Goal: Task Accomplishment & Management: Manage account settings

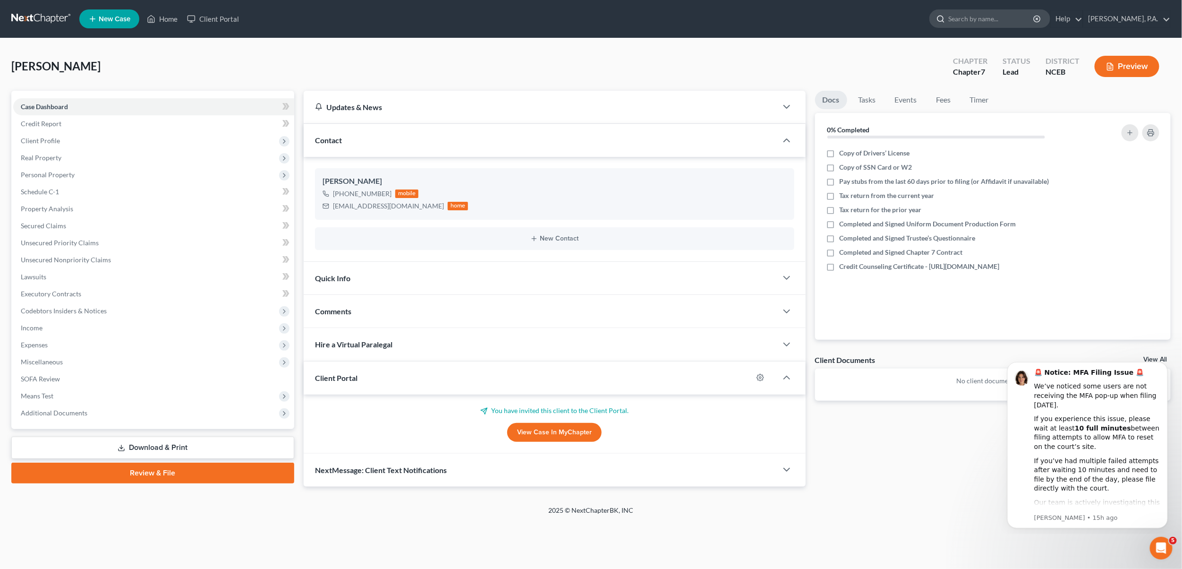
click at [1015, 18] on input "search" at bounding box center [992, 18] width 86 height 17
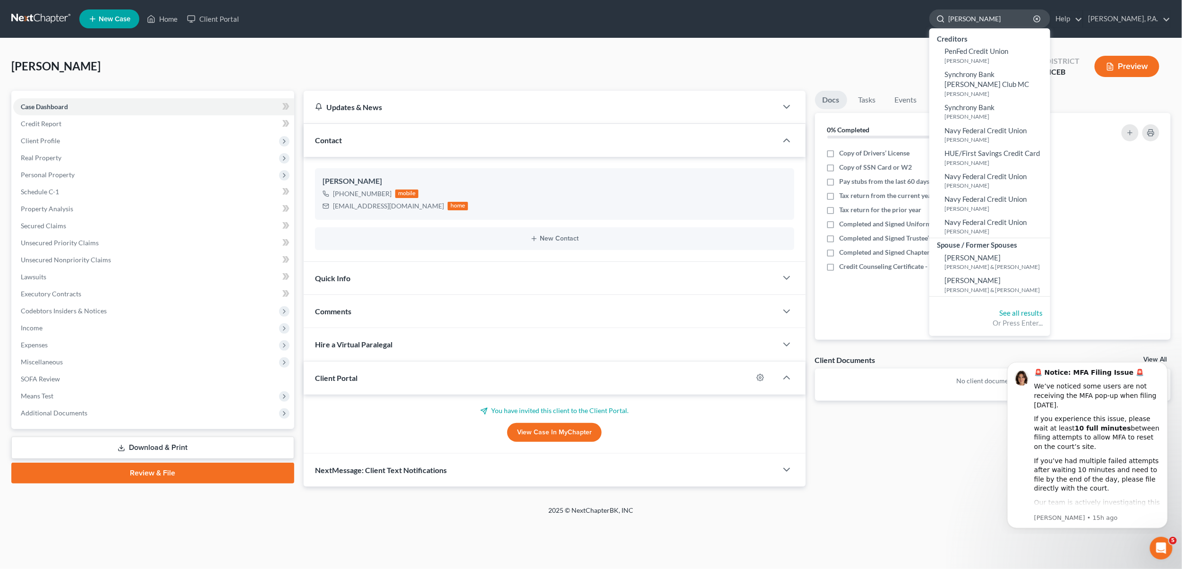
click at [1005, 19] on input "[PERSON_NAME]" at bounding box center [992, 18] width 86 height 17
type input "[PERSON_NAME]"
click at [987, 275] on link "[PERSON_NAME] [PERSON_NAME] & [PERSON_NAME]" at bounding box center [990, 284] width 121 height 23
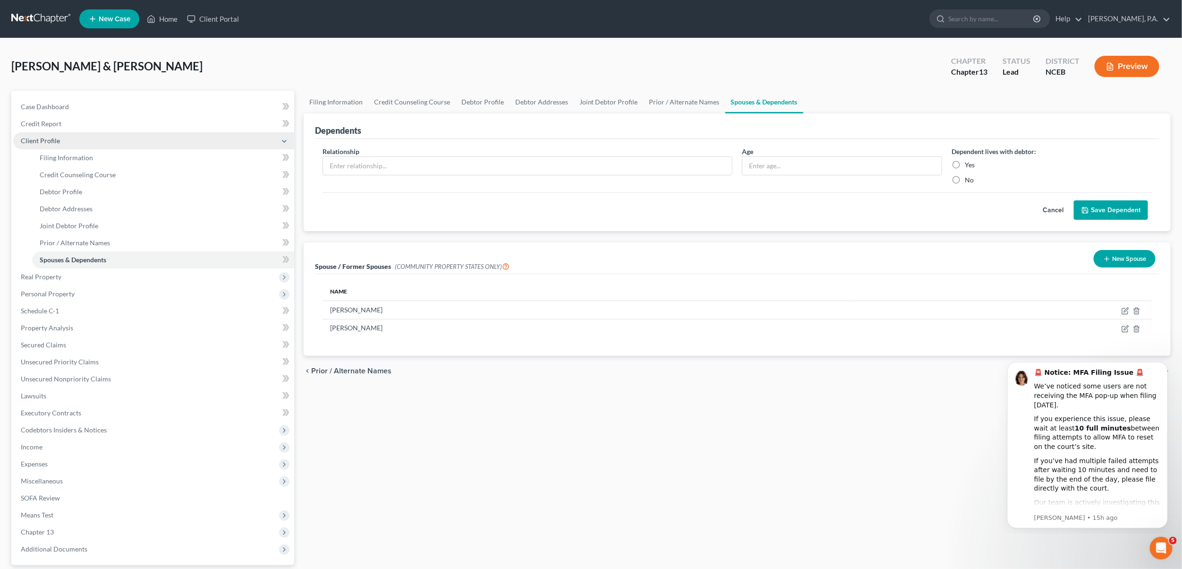
click at [31, 137] on span "Client Profile" at bounding box center [40, 141] width 39 height 8
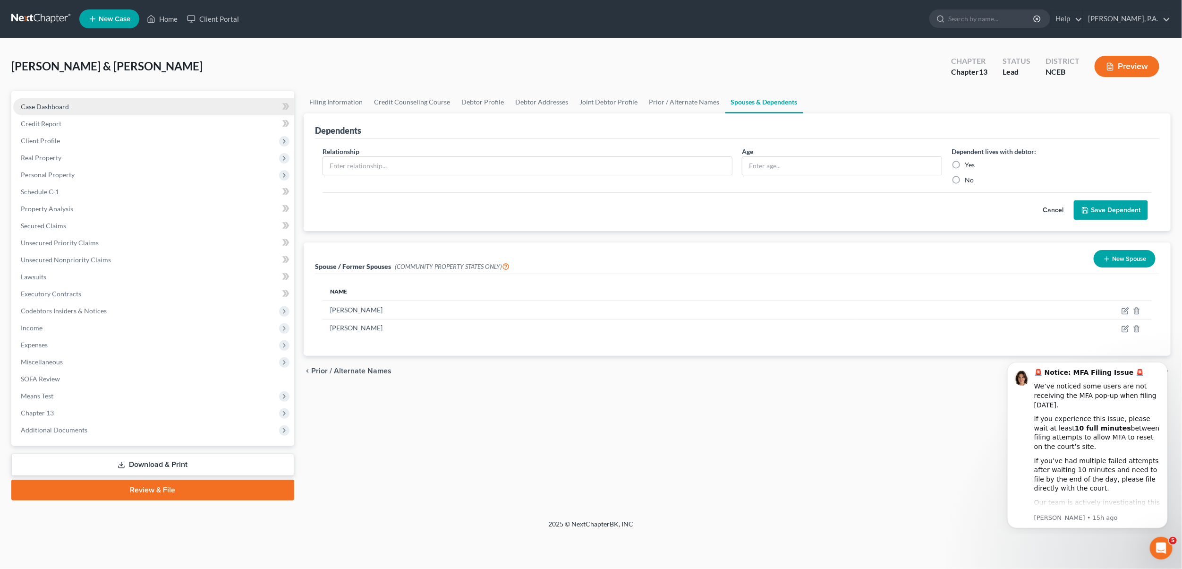
click at [43, 103] on span "Case Dashboard" at bounding box center [45, 107] width 48 height 8
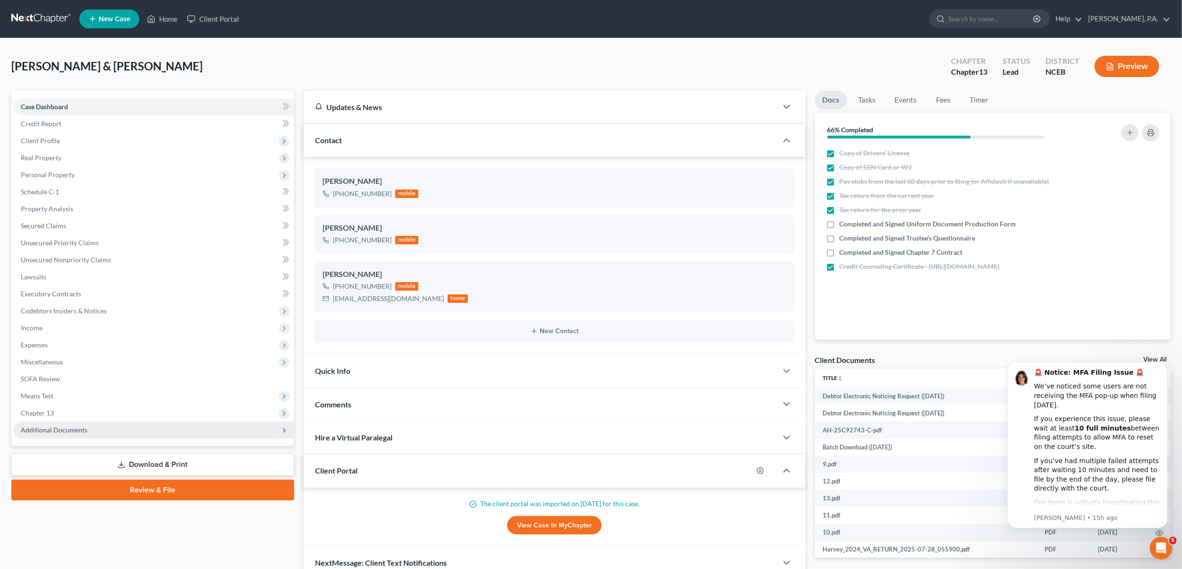
click at [47, 430] on span "Additional Documents" at bounding box center [54, 430] width 67 height 8
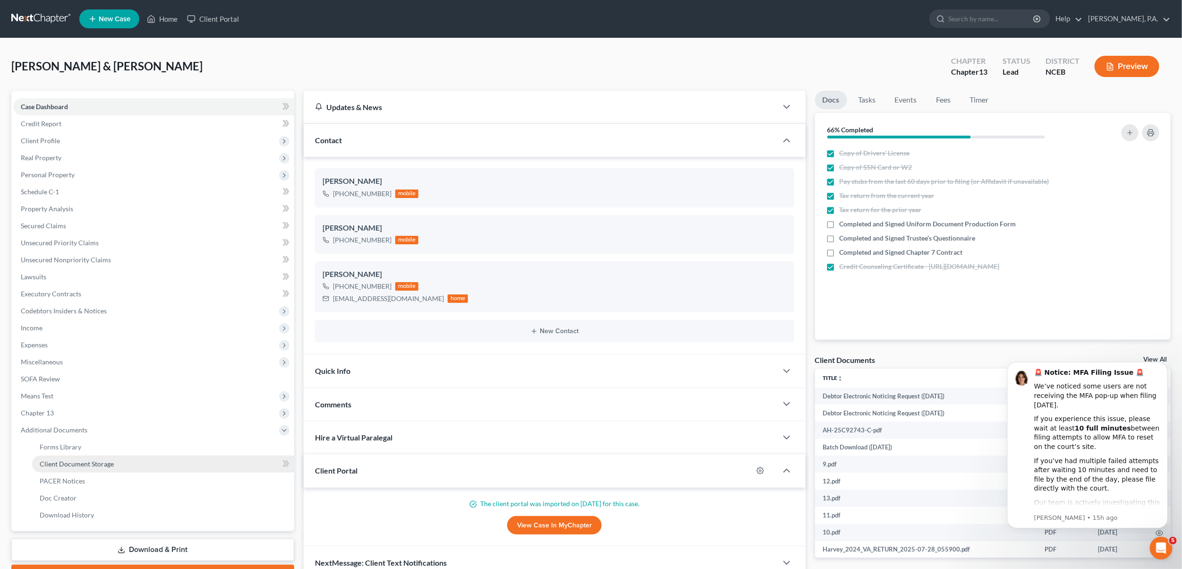
click at [75, 466] on span "Client Document Storage" at bounding box center [77, 464] width 74 height 8
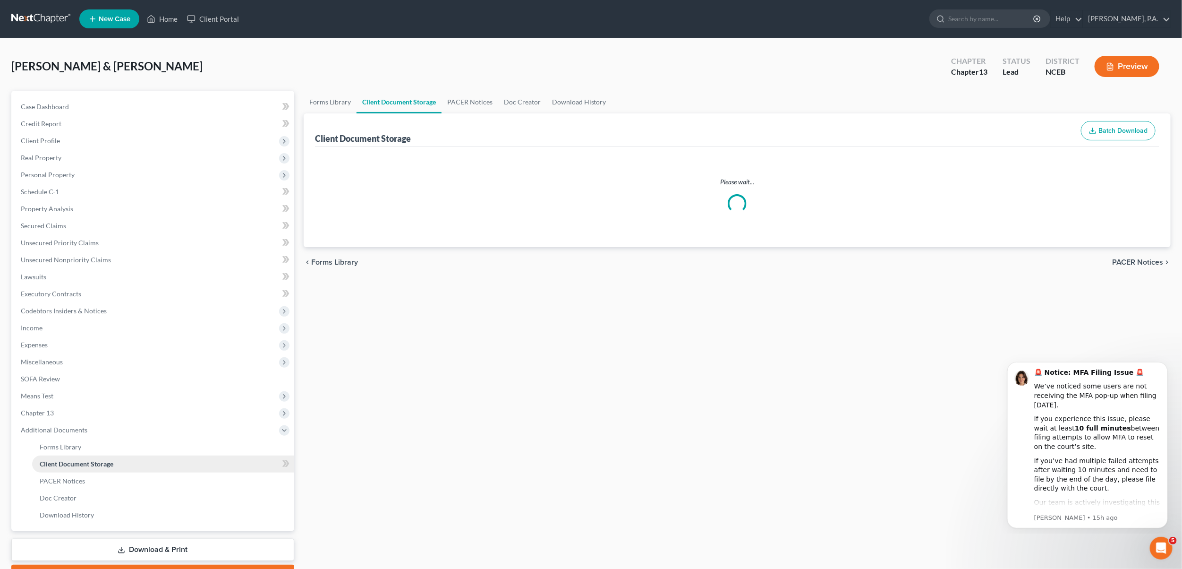
select select "0"
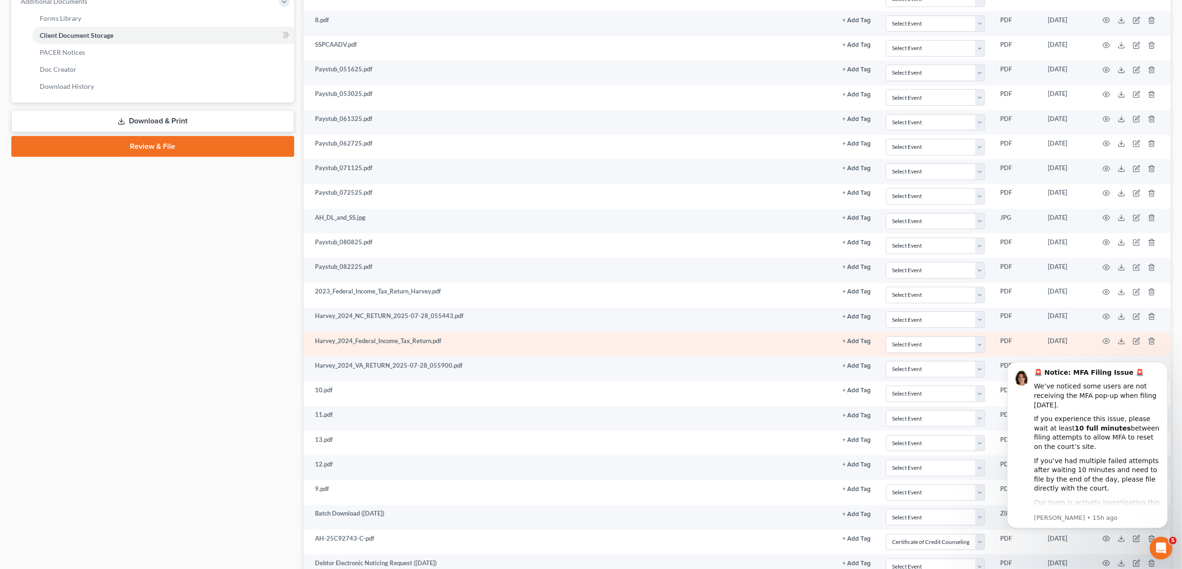
scroll to position [546, 0]
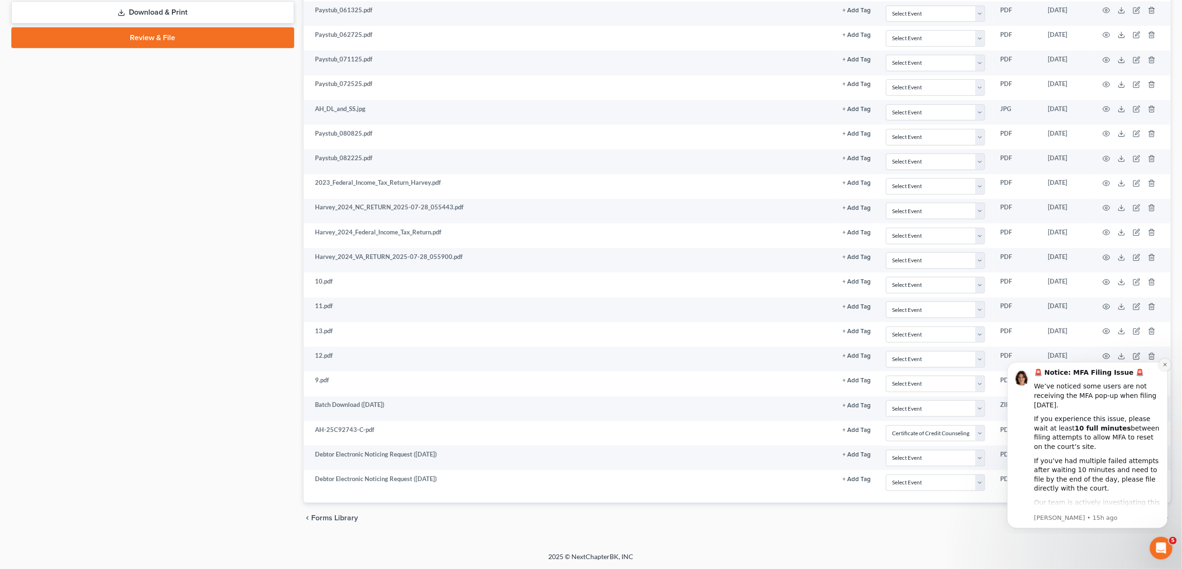
click at [1166, 365] on icon "Dismiss notification" at bounding box center [1165, 363] width 5 height 5
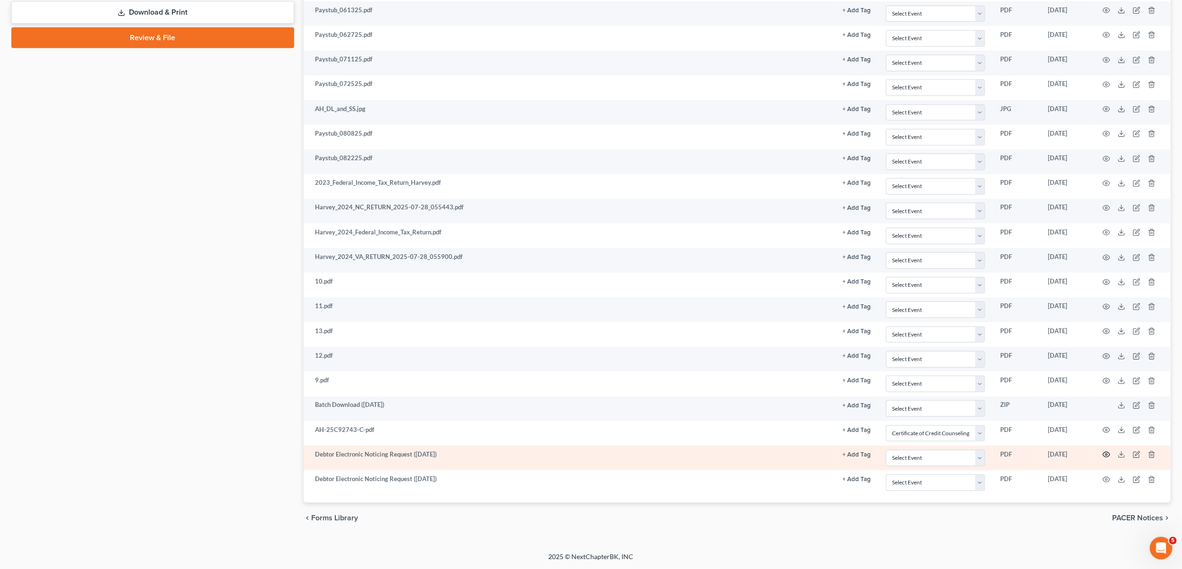
click at [1108, 456] on icon "button" at bounding box center [1107, 455] width 8 height 8
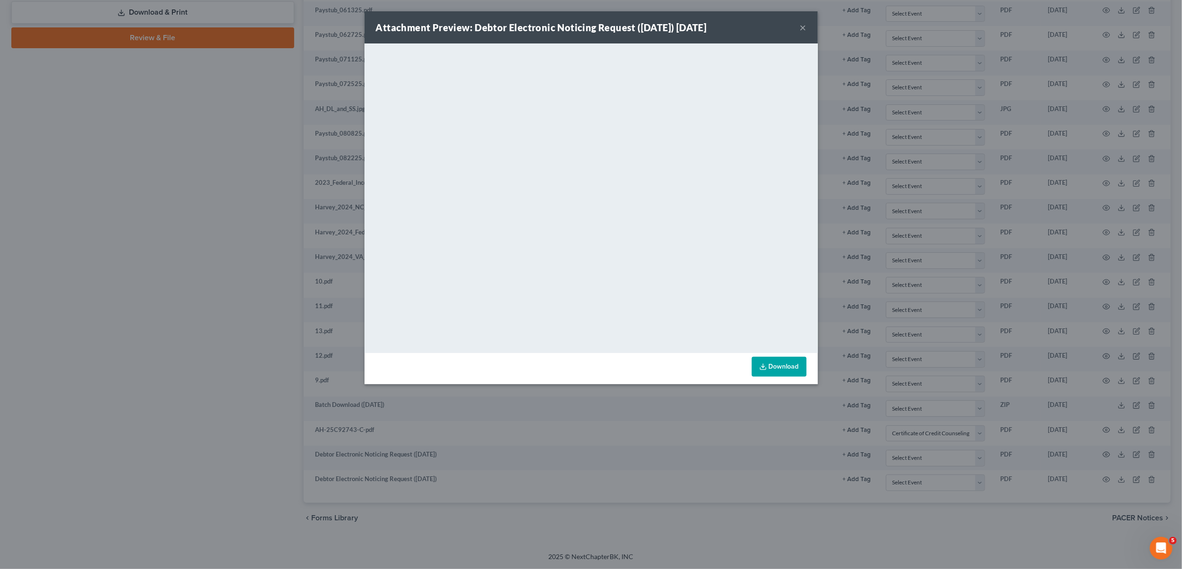
click at [801, 26] on button "×" at bounding box center [803, 27] width 7 height 11
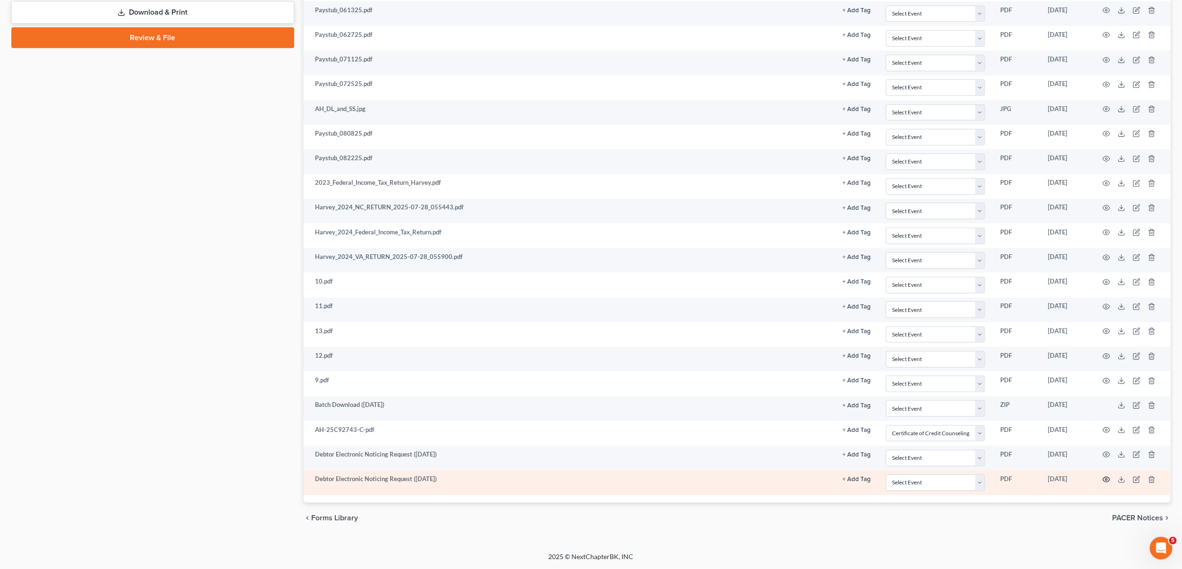
click at [1107, 483] on icon "button" at bounding box center [1107, 480] width 8 height 8
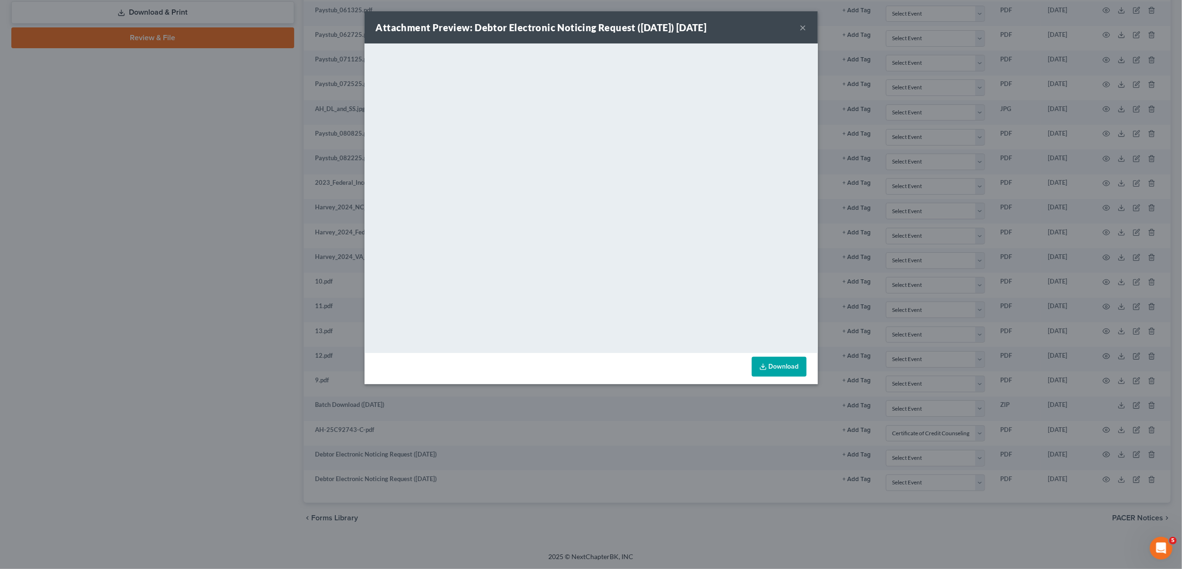
click at [804, 30] on button "×" at bounding box center [803, 27] width 7 height 11
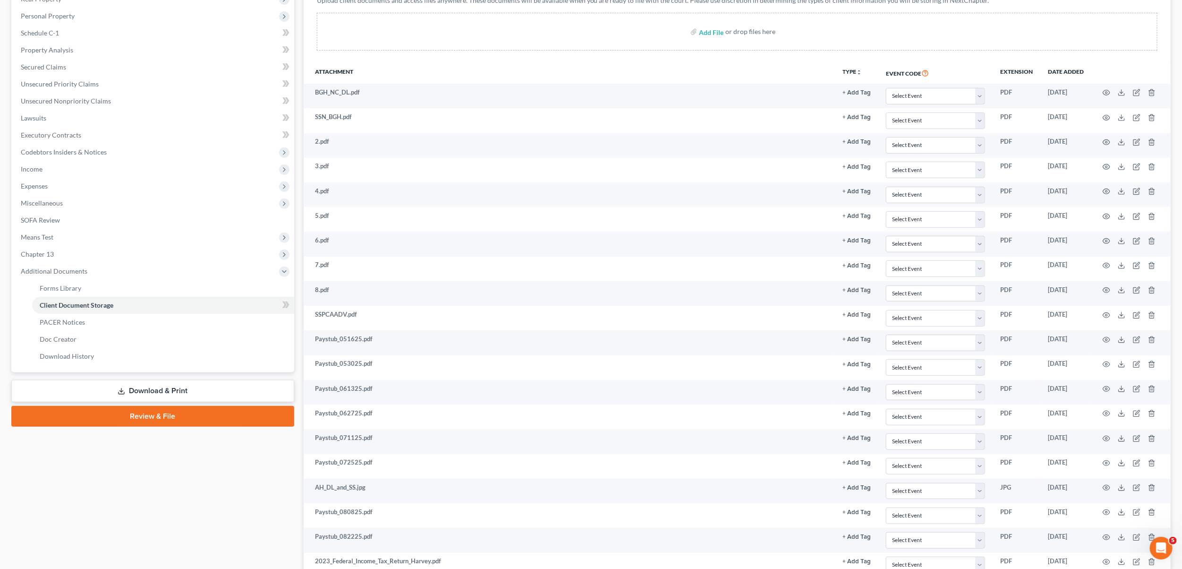
scroll to position [0, 0]
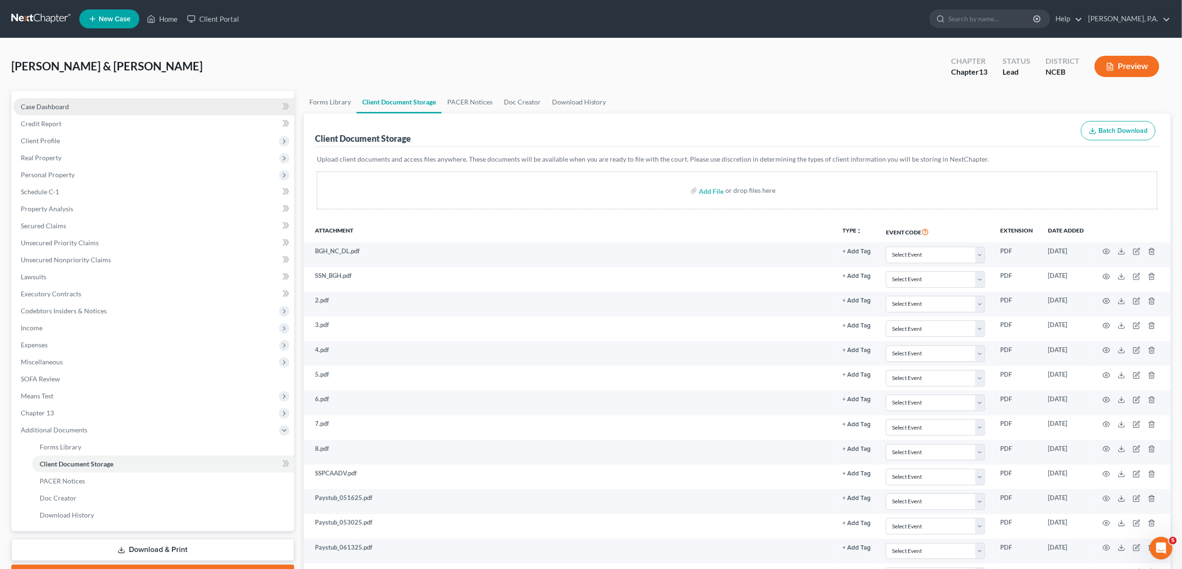
click at [51, 107] on span "Case Dashboard" at bounding box center [45, 107] width 48 height 8
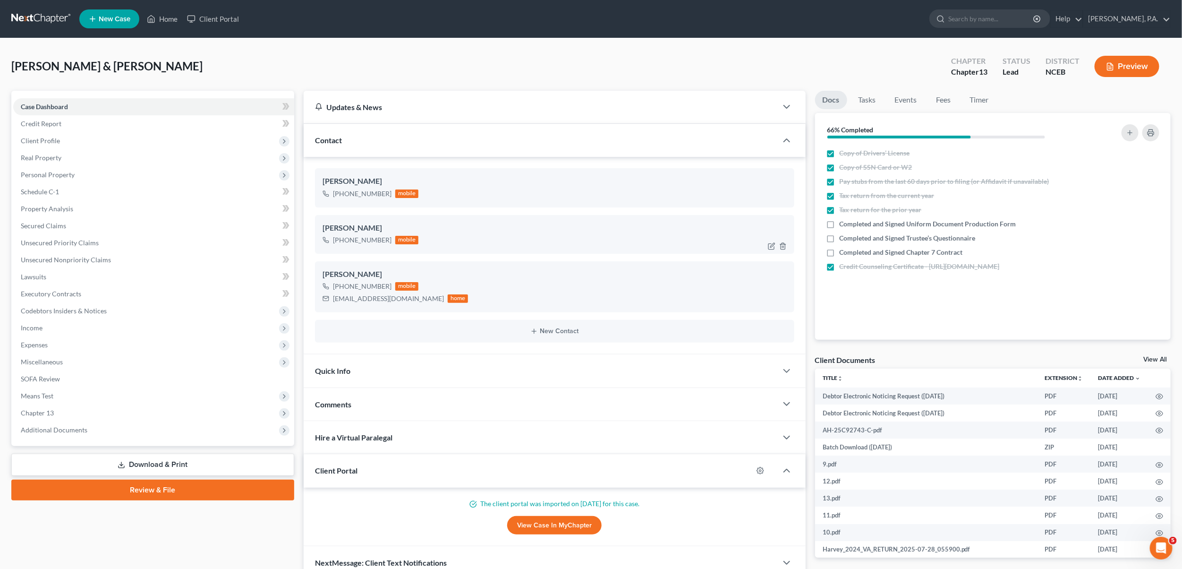
click at [577, 241] on div "[PHONE_NUMBER] mobile" at bounding box center [555, 240] width 464 height 12
click at [770, 245] on icon "button" at bounding box center [772, 246] width 8 height 8
select select "0"
select select "1"
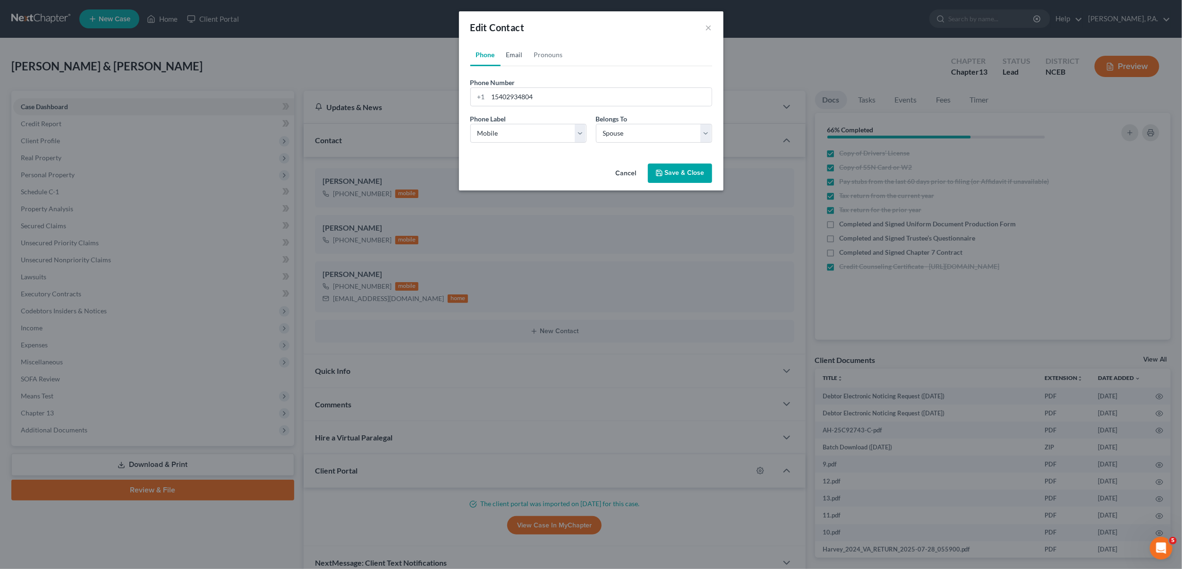
click at [509, 53] on link "Email" at bounding box center [515, 54] width 28 height 23
click at [504, 95] on input "email" at bounding box center [599, 97] width 223 height 18
type input "[EMAIL_ADDRESS][DOMAIN_NAME]"
click at [580, 134] on select "Select Home Work Other" at bounding box center [528, 133] width 116 height 19
select select "0"
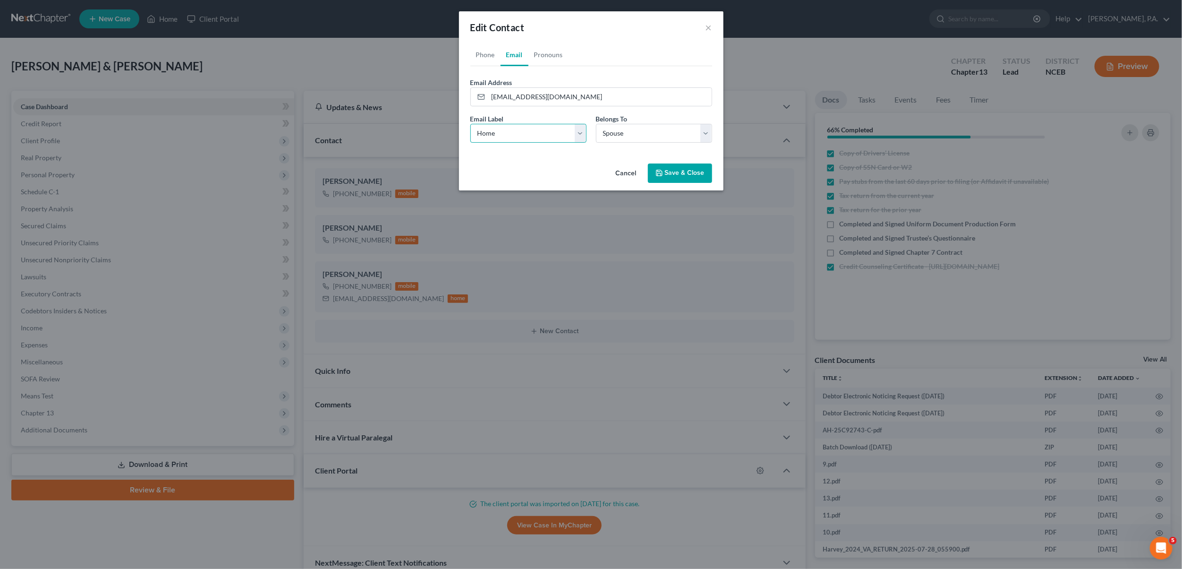
click at [470, 124] on select "Select Home Work Other" at bounding box center [528, 133] width 116 height 19
click at [688, 172] on button "Save & Close" at bounding box center [680, 173] width 64 height 20
